Goal: Information Seeking & Learning: Learn about a topic

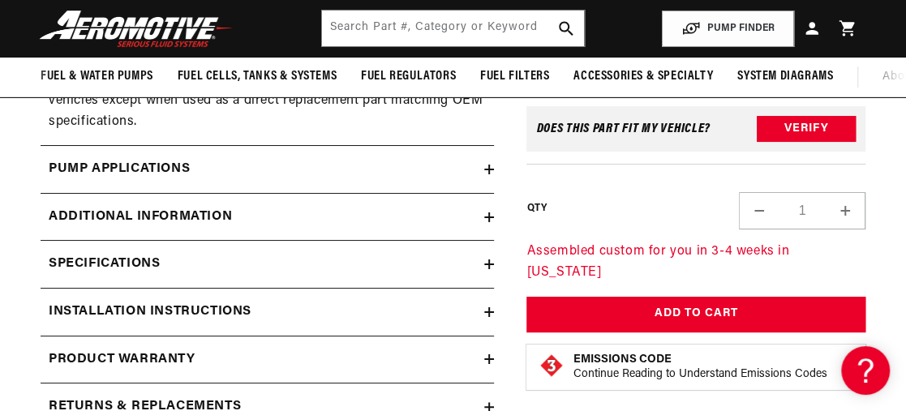
click at [492, 260] on icon at bounding box center [489, 265] width 10 height 10
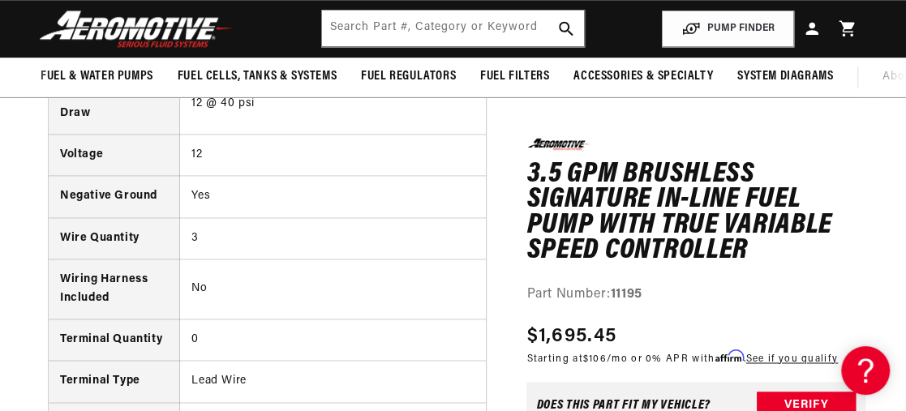
scroll to position [3569, 0]
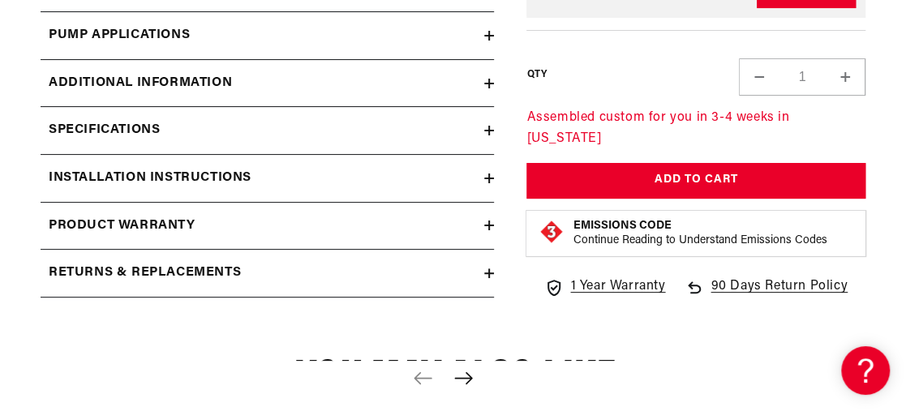
scroll to position [2838, 0]
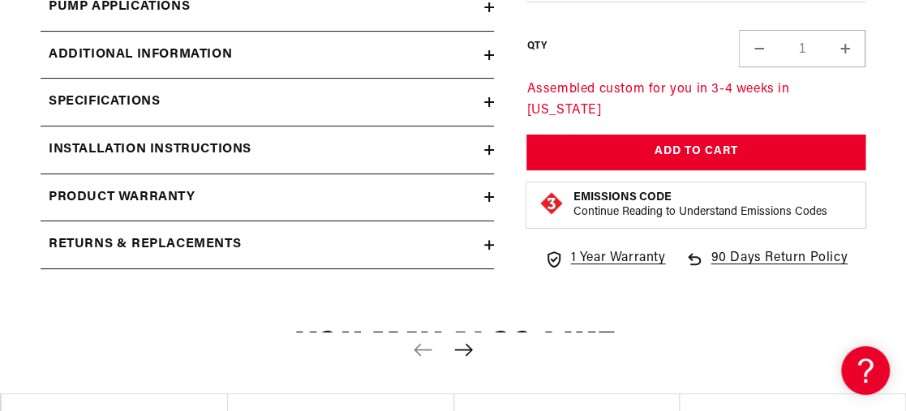
click at [492, 97] on icon at bounding box center [489, 102] width 10 height 10
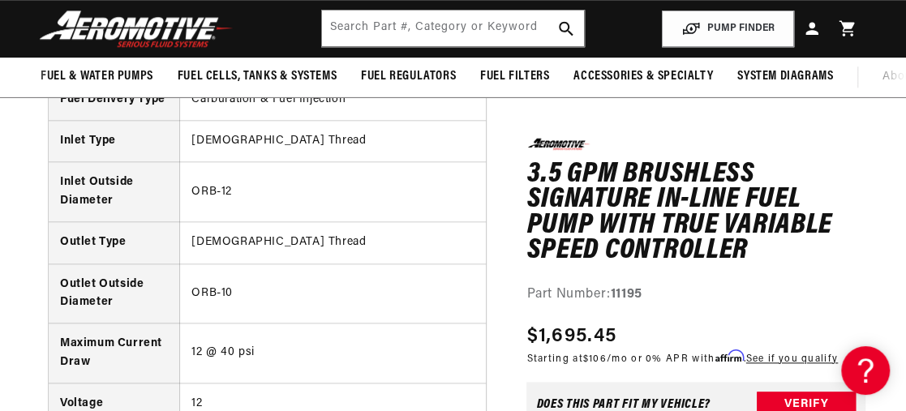
scroll to position [3407, 0]
